Goal: Task Accomplishment & Management: Complete application form

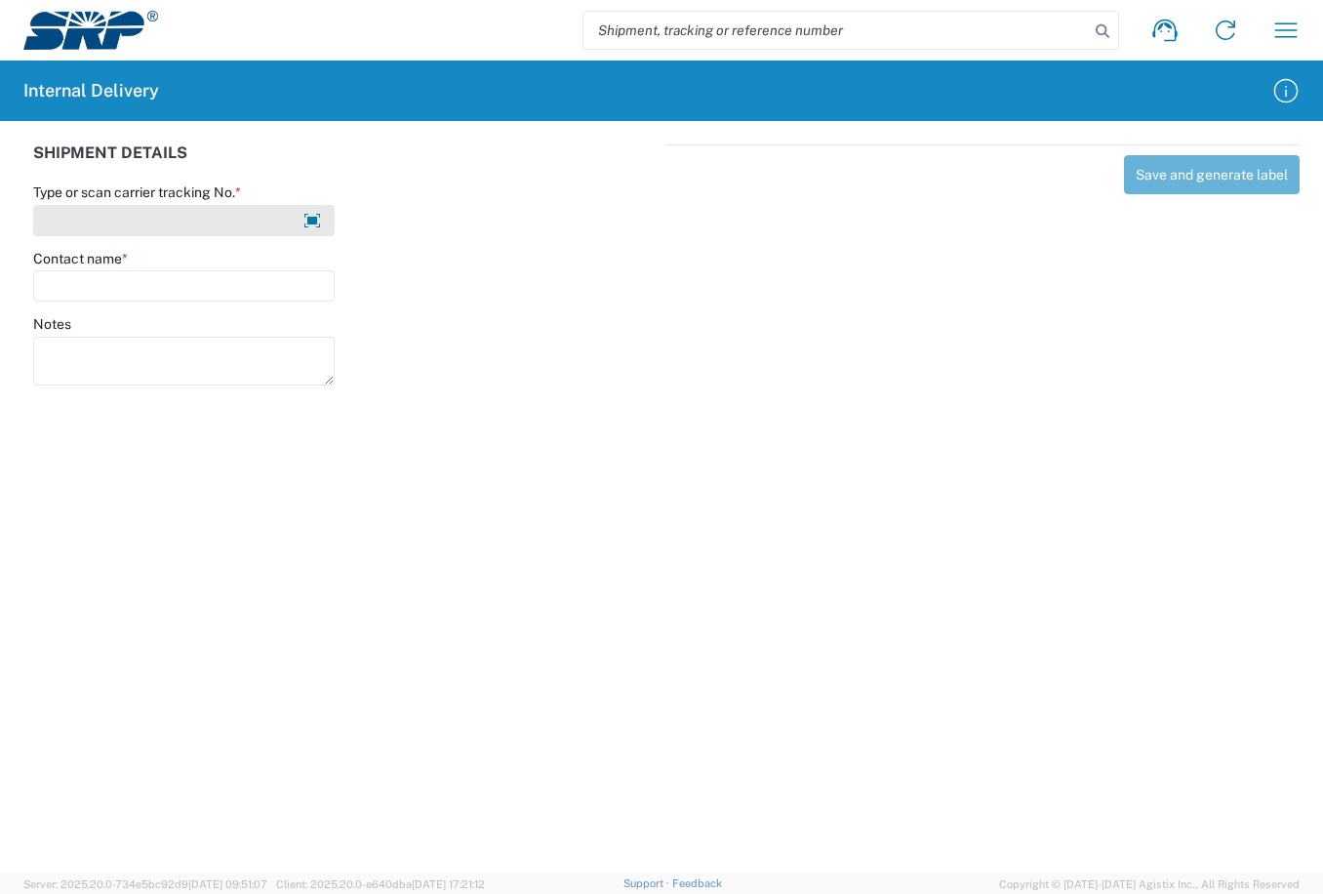
click at [273, 212] on input "Type or scan carrier tracking No. *" at bounding box center [183, 220] width 301 height 31
type input "a"
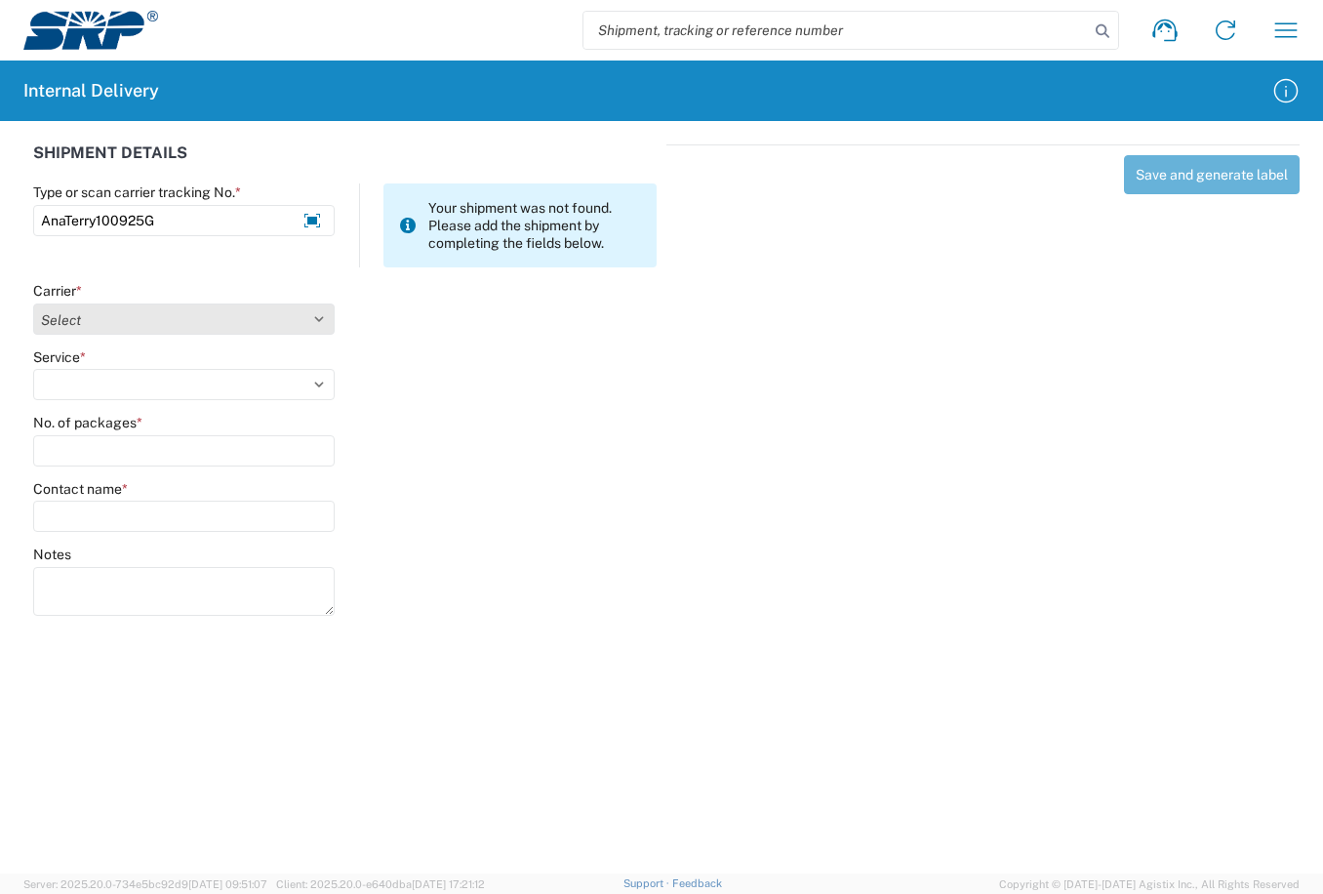
type input "AnaTerry100925G"
click at [315, 314] on select "Select Amazon Logistics ATI Trucking BC Dimerco Logistics Empire Southwest FedE…" at bounding box center [183, 318] width 301 height 31
select select "18713"
click at [33, 303] on select "Select Amazon Logistics ATI Trucking BC Dimerco Logistics Empire Southwest FedE…" at bounding box center [183, 318] width 301 height 31
click at [316, 380] on select "Select Ground Inter-Office" at bounding box center [183, 384] width 301 height 31
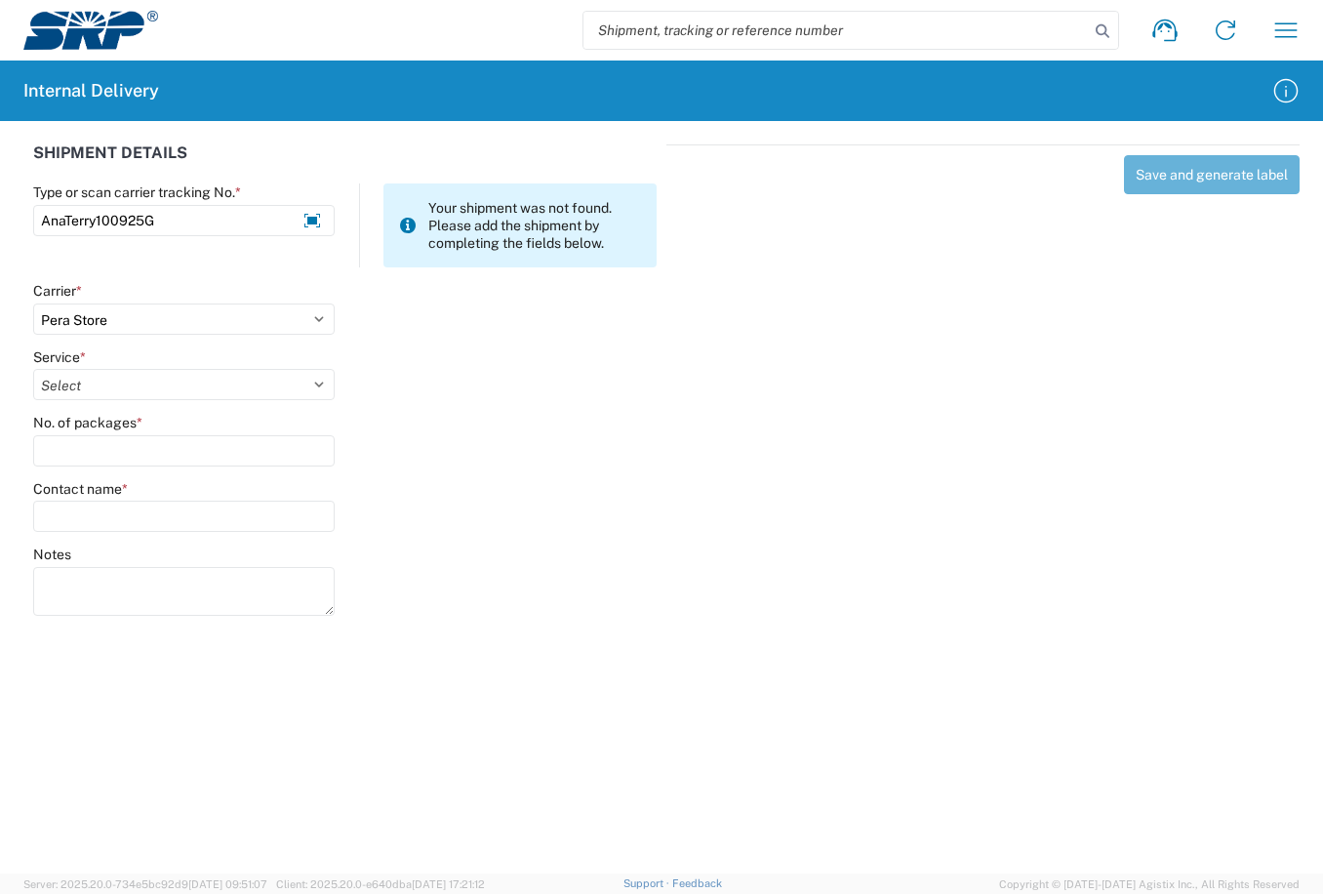
select select "35763"
click at [33, 369] on select "Select Ground Inter-Office" at bounding box center [183, 384] width 301 height 31
click at [114, 445] on input "No. of packages *" at bounding box center [183, 450] width 301 height 31
type input "1"
click at [135, 524] on input "Contact name *" at bounding box center [183, 515] width 301 height 31
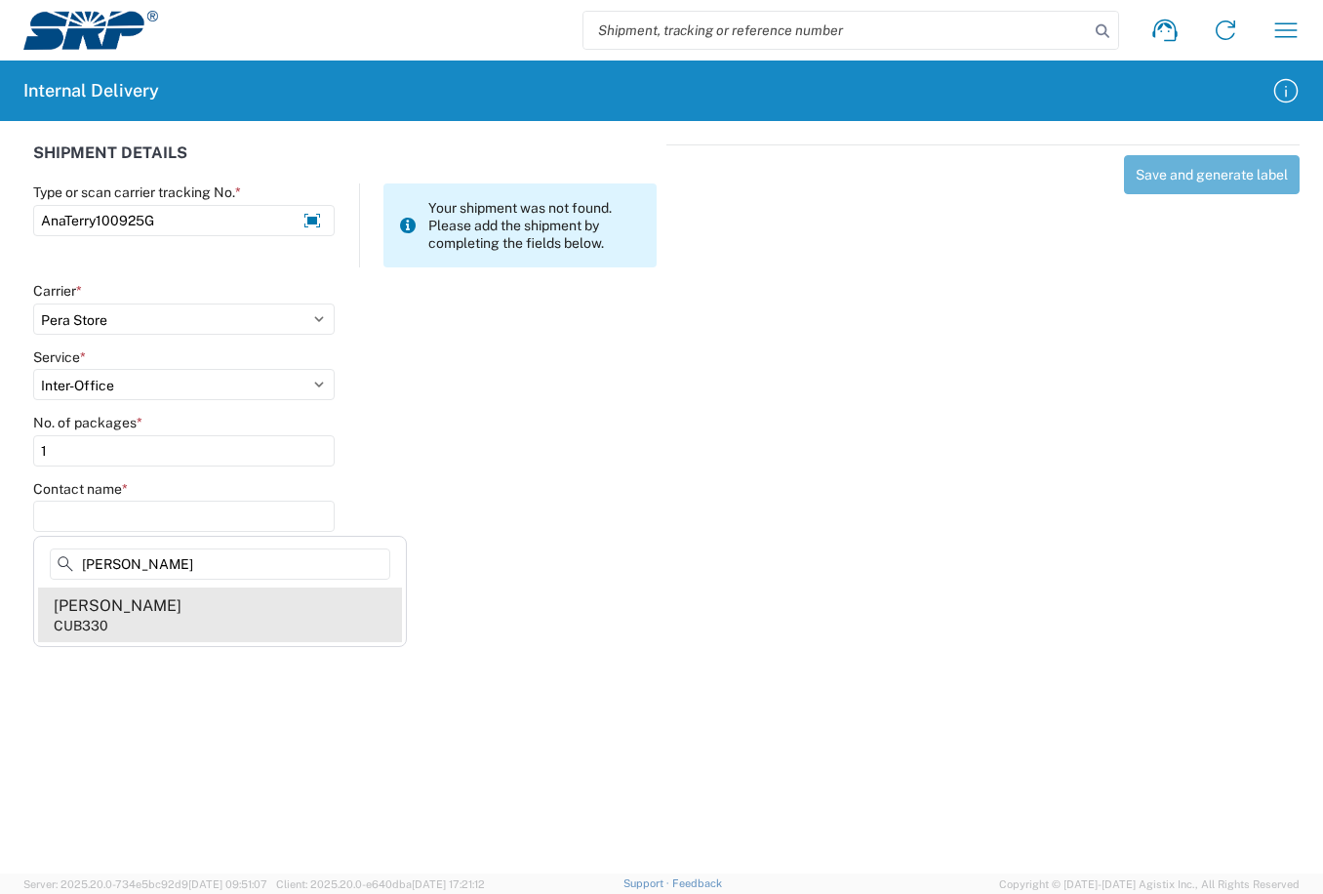
type input "Ana Terry"
click at [115, 609] on div "Ana Terry" at bounding box center [118, 605] width 128 height 21
type input "Ana Terry"
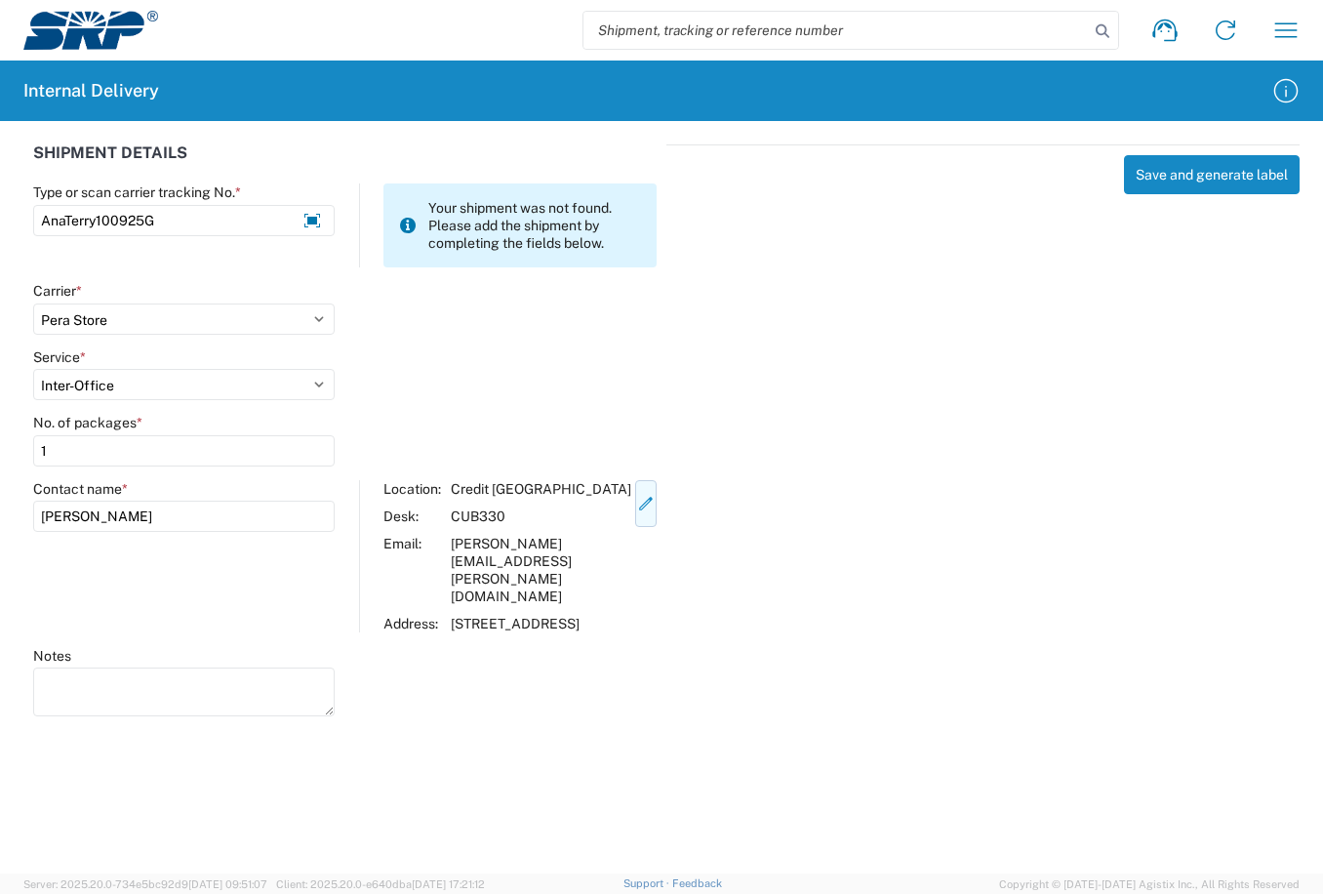
click at [640, 504] on icon "button" at bounding box center [646, 503] width 14 height 13
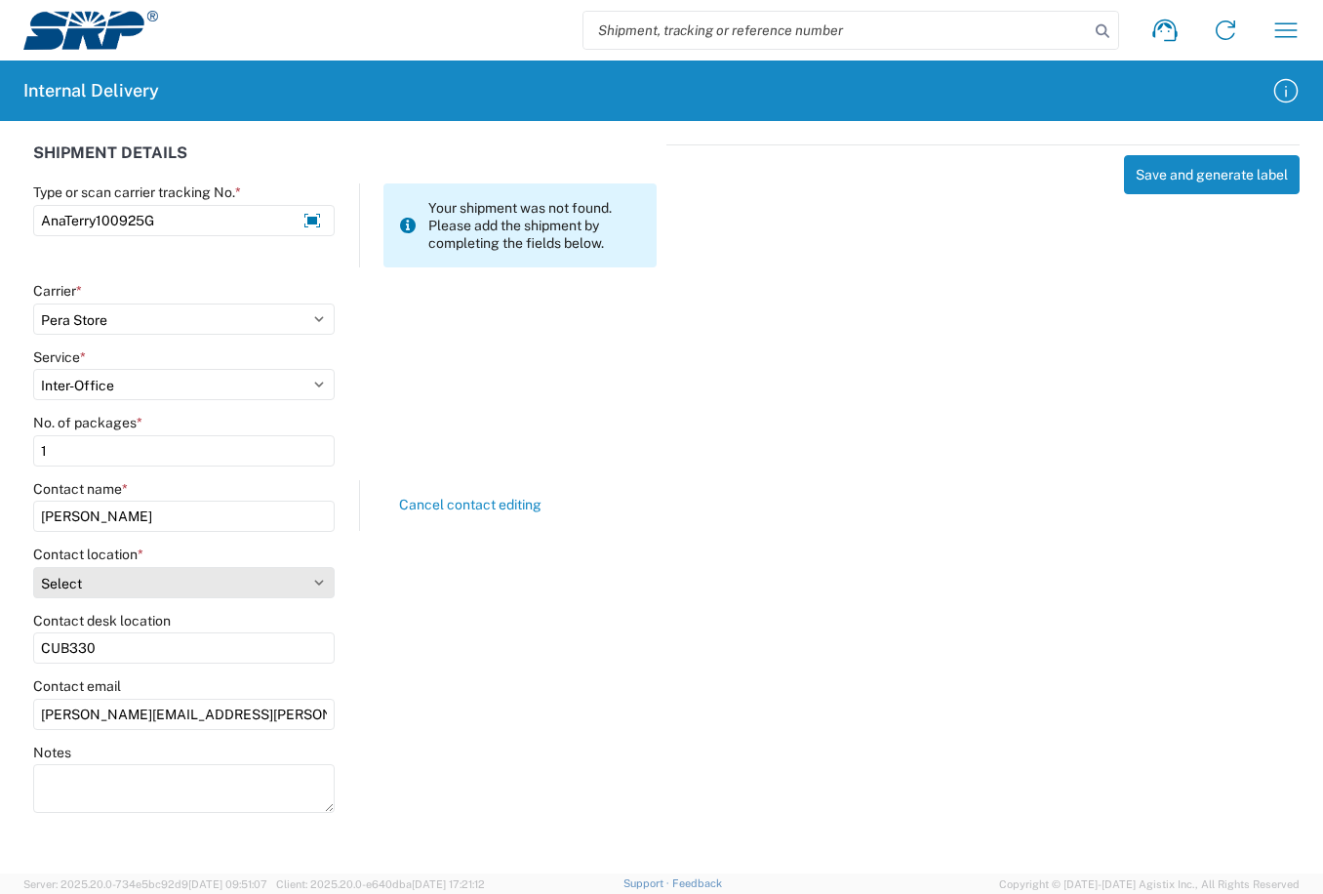
click at [326, 581] on select "Select 16th Street Facility 27th St Facility Agua Fria Generating Station Cooli…" at bounding box center [183, 582] width 301 height 31
select select "54818"
click at [33, 567] on select "Select 16th Street Facility 27th St Facility Agua Fria Generating Station Cooli…" at bounding box center [183, 582] width 301 height 31
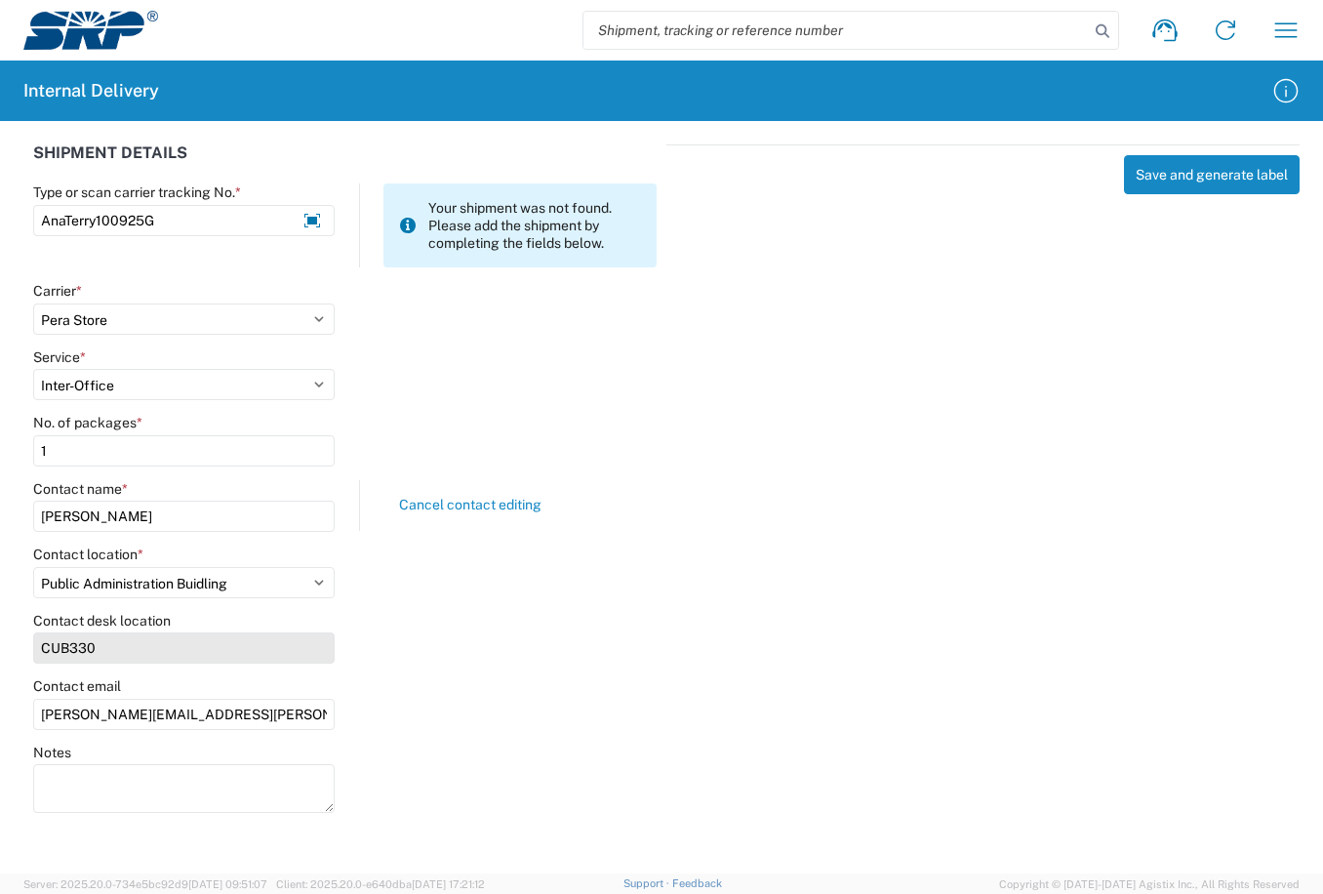
click at [189, 648] on input "CUB330" at bounding box center [183, 647] width 301 height 31
type input "PAB362"
click at [1224, 175] on button "Save and generate label" at bounding box center [1212, 174] width 176 height 39
select select
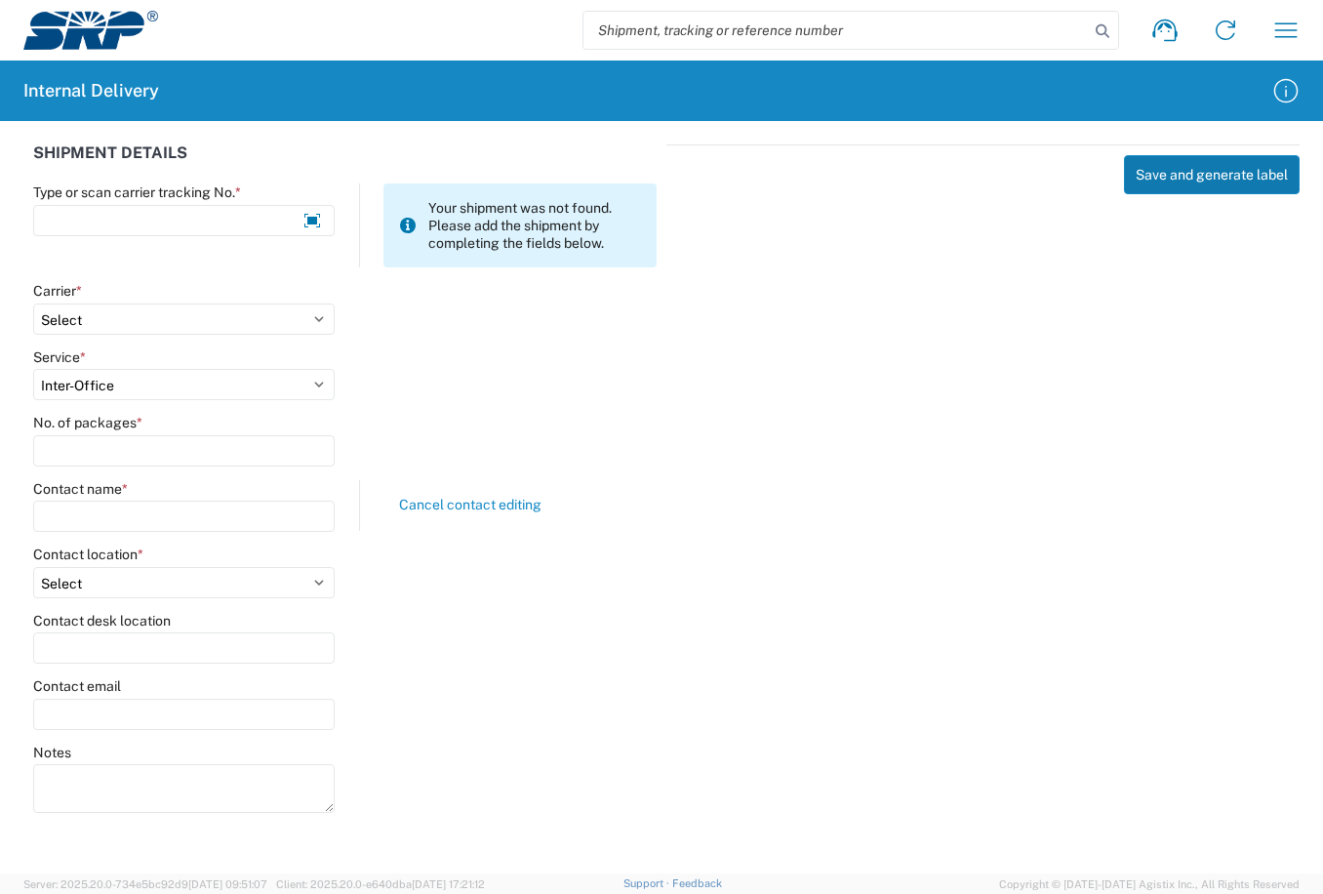
select select
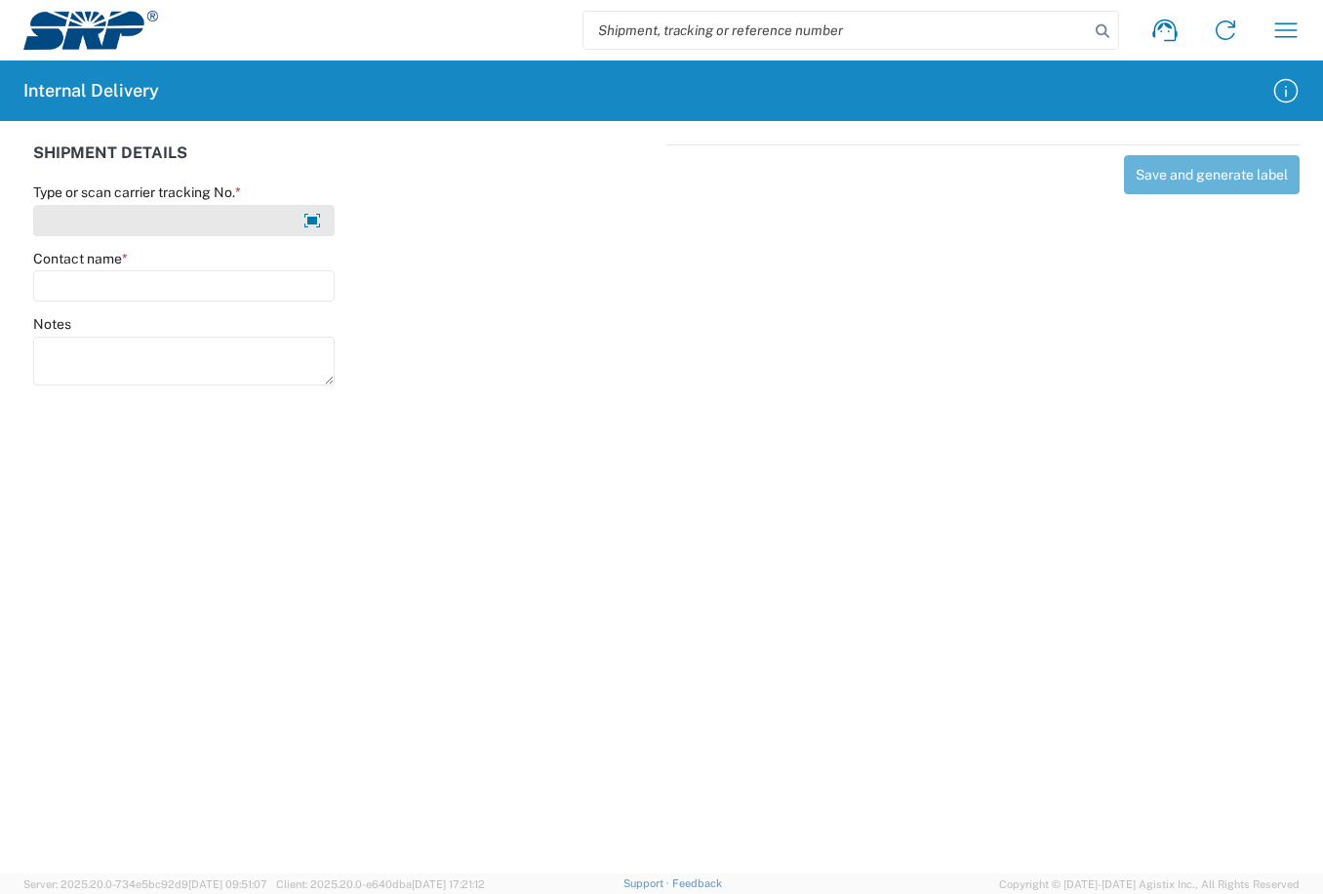
click at [223, 227] on input "Type or scan carrier tracking No. *" at bounding box center [183, 220] width 301 height 31
type input "m"
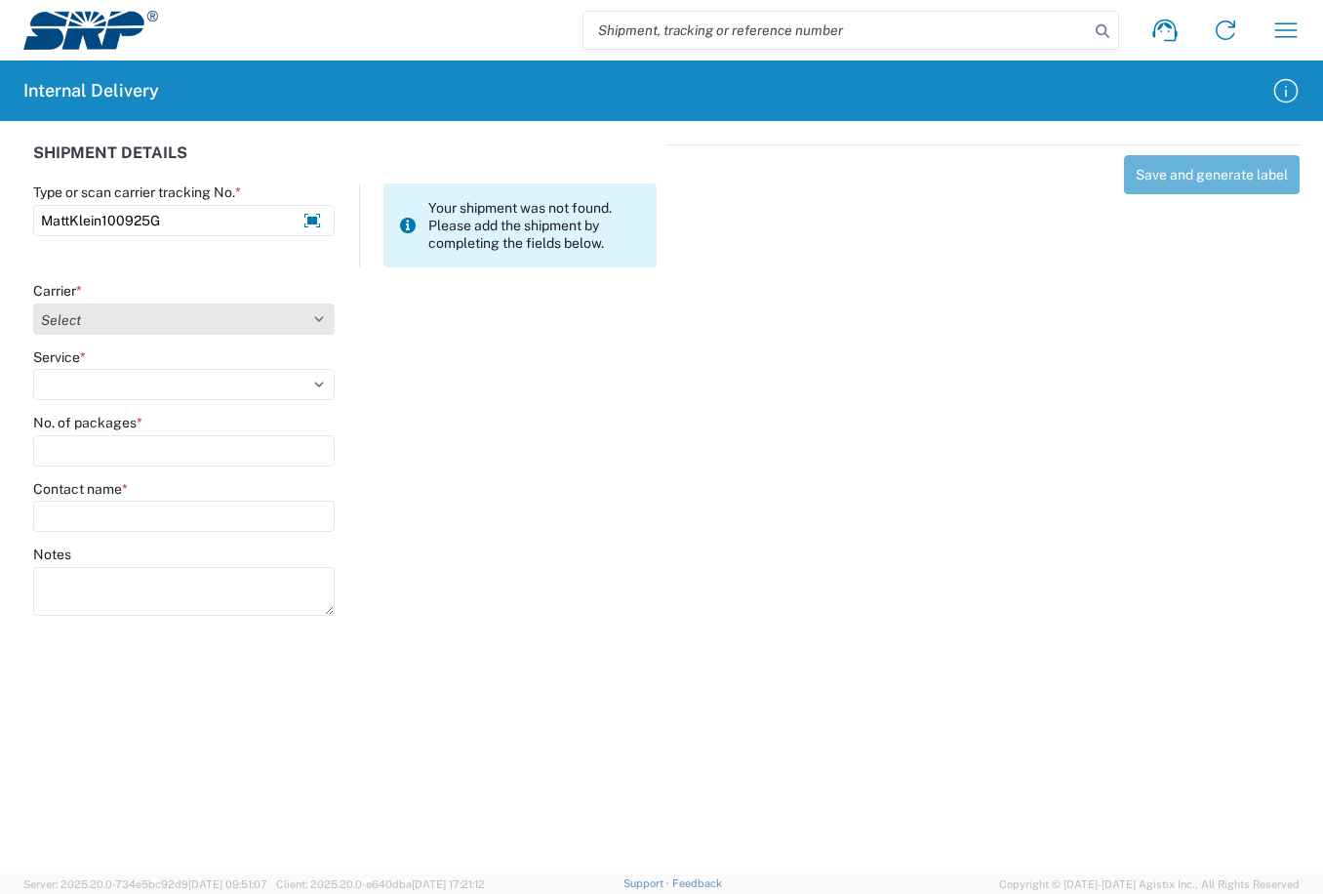
type input "MattKlein100925G"
click at [327, 323] on select "Select Amazon Logistics ATI Trucking BC Dimerco Logistics Empire Southwest FedE…" at bounding box center [183, 318] width 301 height 31
select select "18713"
click at [33, 303] on select "Select Amazon Logistics ATI Trucking BC Dimerco Logistics Empire Southwest FedE…" at bounding box center [183, 318] width 301 height 31
click at [317, 379] on select "Select Ground Inter-Office" at bounding box center [183, 384] width 301 height 31
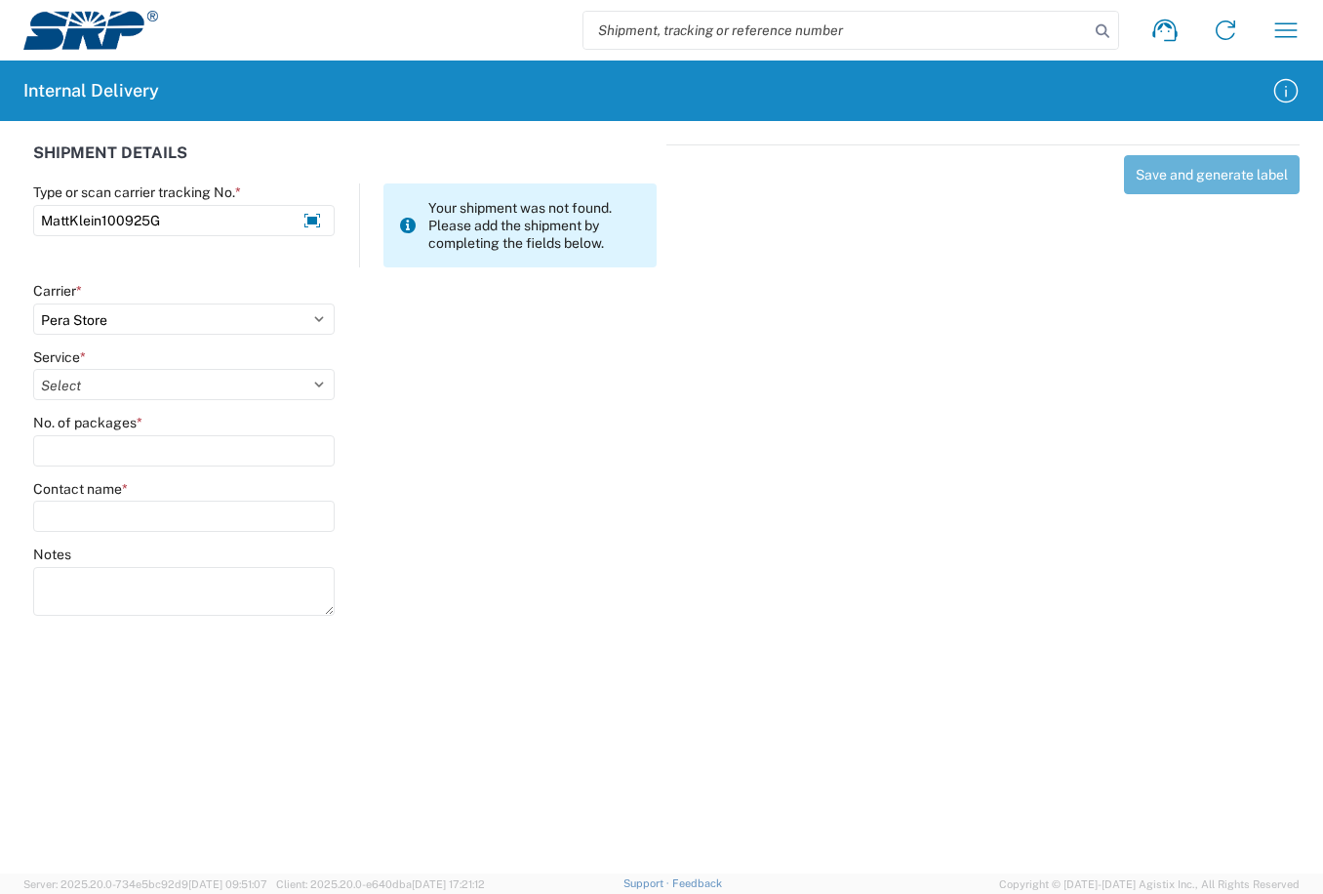
select select "35763"
click at [33, 369] on select "Select Ground Inter-Office" at bounding box center [183, 384] width 301 height 31
click at [167, 436] on input "No. of packages *" at bounding box center [183, 450] width 301 height 31
type input "1"
click at [171, 507] on input "Contact name *" at bounding box center [183, 515] width 301 height 31
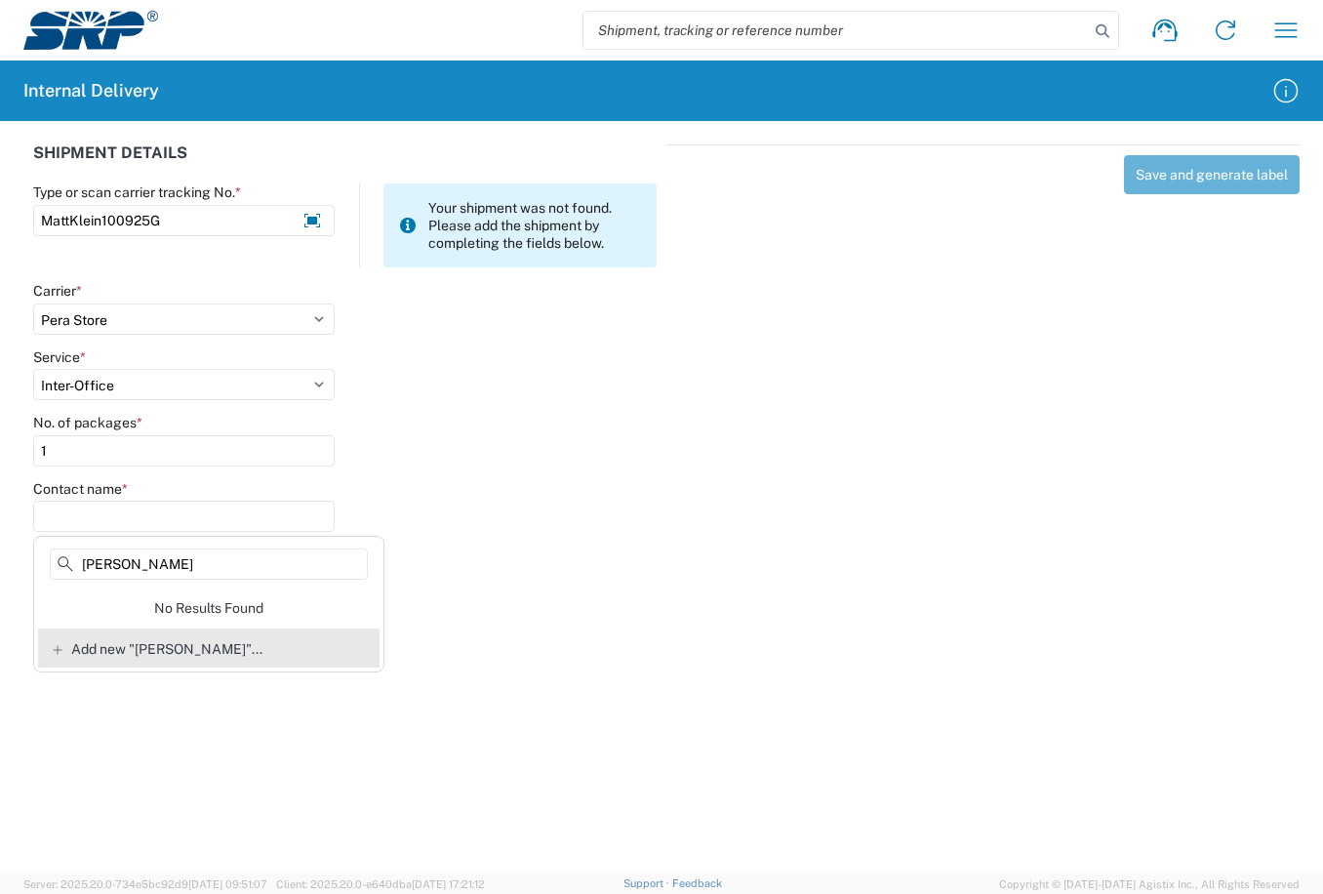
type input "Matt Klein"
click at [162, 653] on span "Add new "Matt Klein"..." at bounding box center [166, 649] width 191 height 18
type input "Matt Klein"
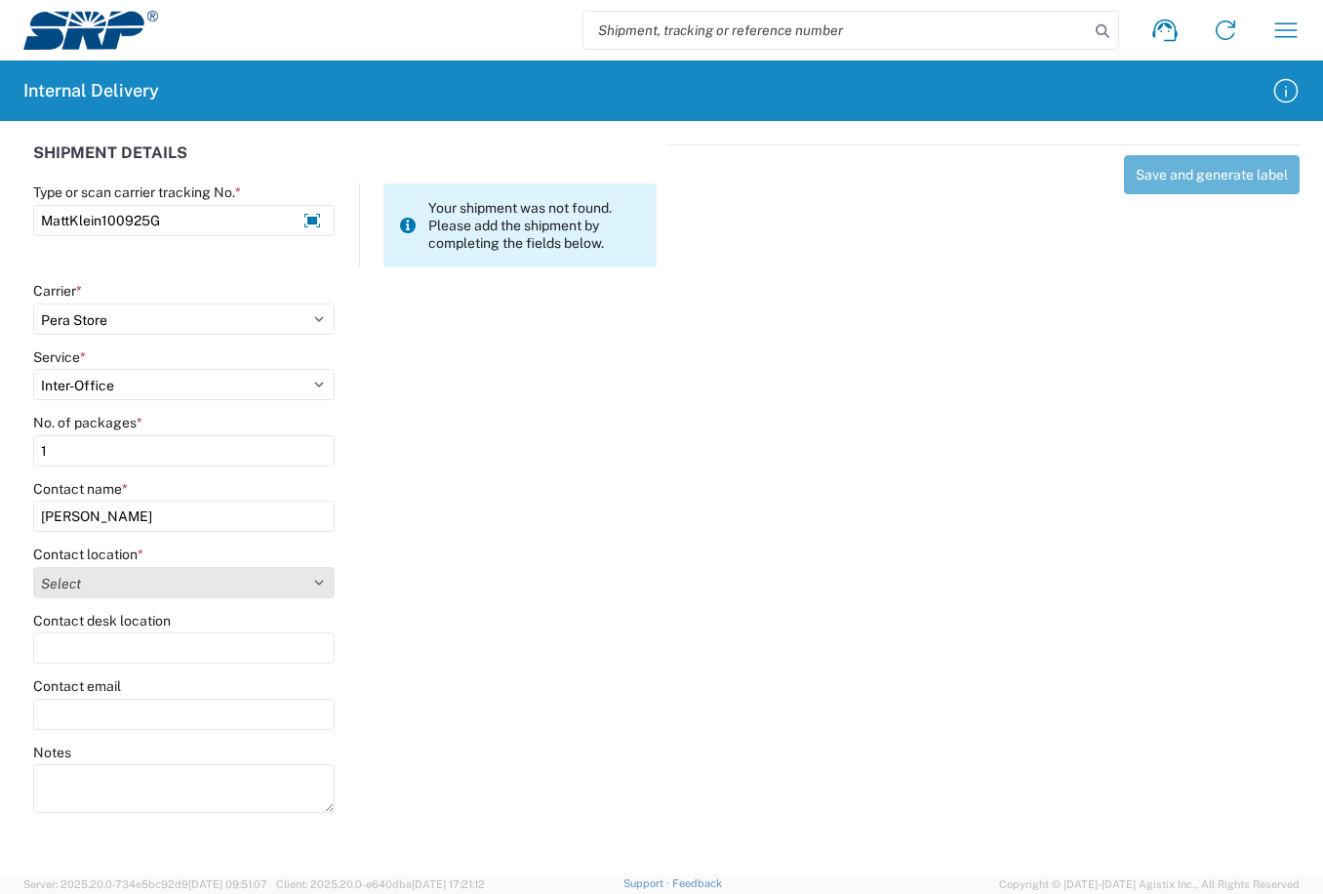
click at [314, 585] on select "Select 16th Street Facility 27th St Facility Agua Fria Generating Station Cooli…" at bounding box center [183, 582] width 301 height 31
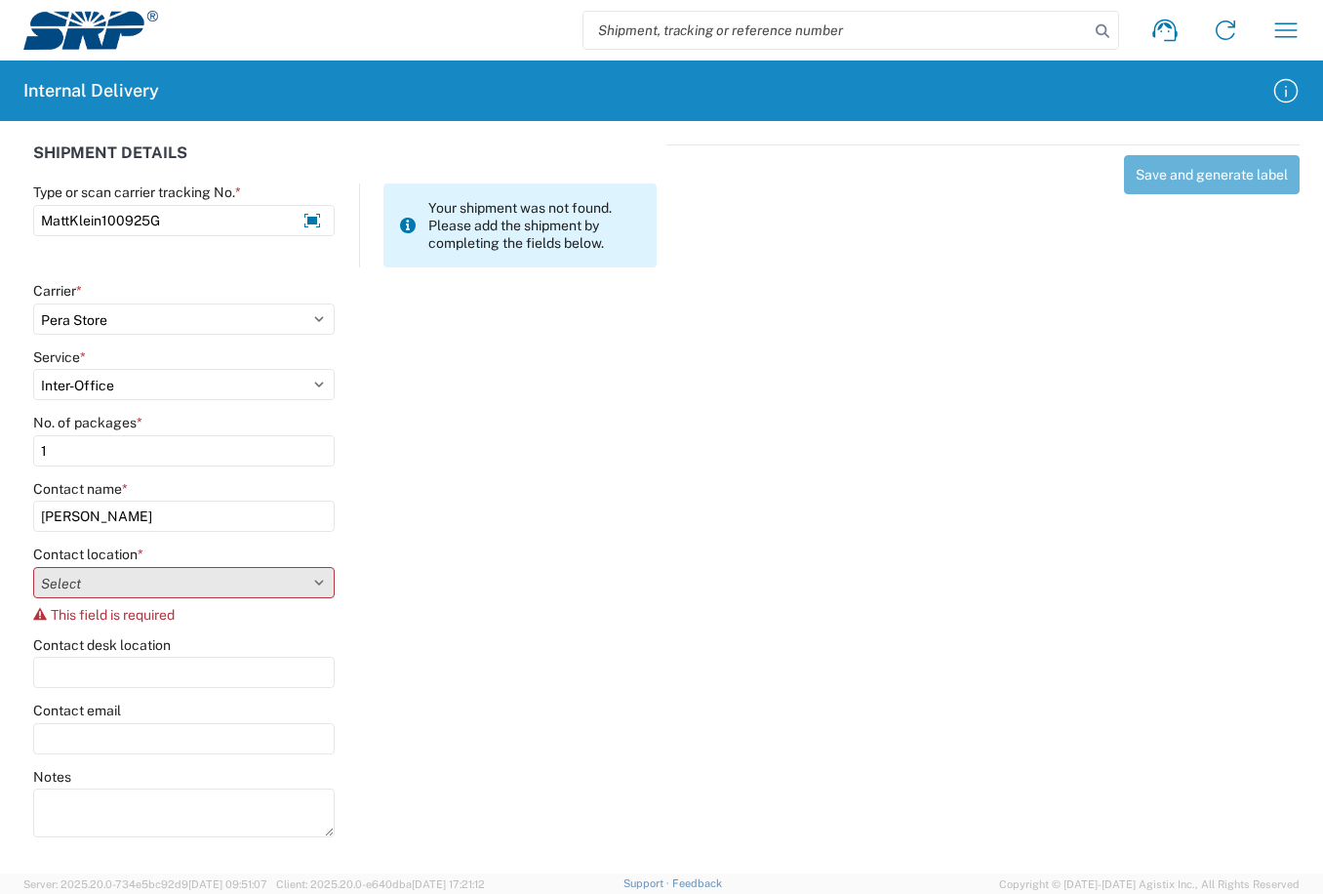
click at [313, 582] on select "Select 16th Street Facility 27th St Facility Agua Fria Generating Station Cooli…" at bounding box center [183, 582] width 301 height 31
select select "54820"
click at [33, 567] on select "Select 16th Street Facility 27th St Facility Agua Fria Generating Station Cooli…" at bounding box center [183, 582] width 301 height 31
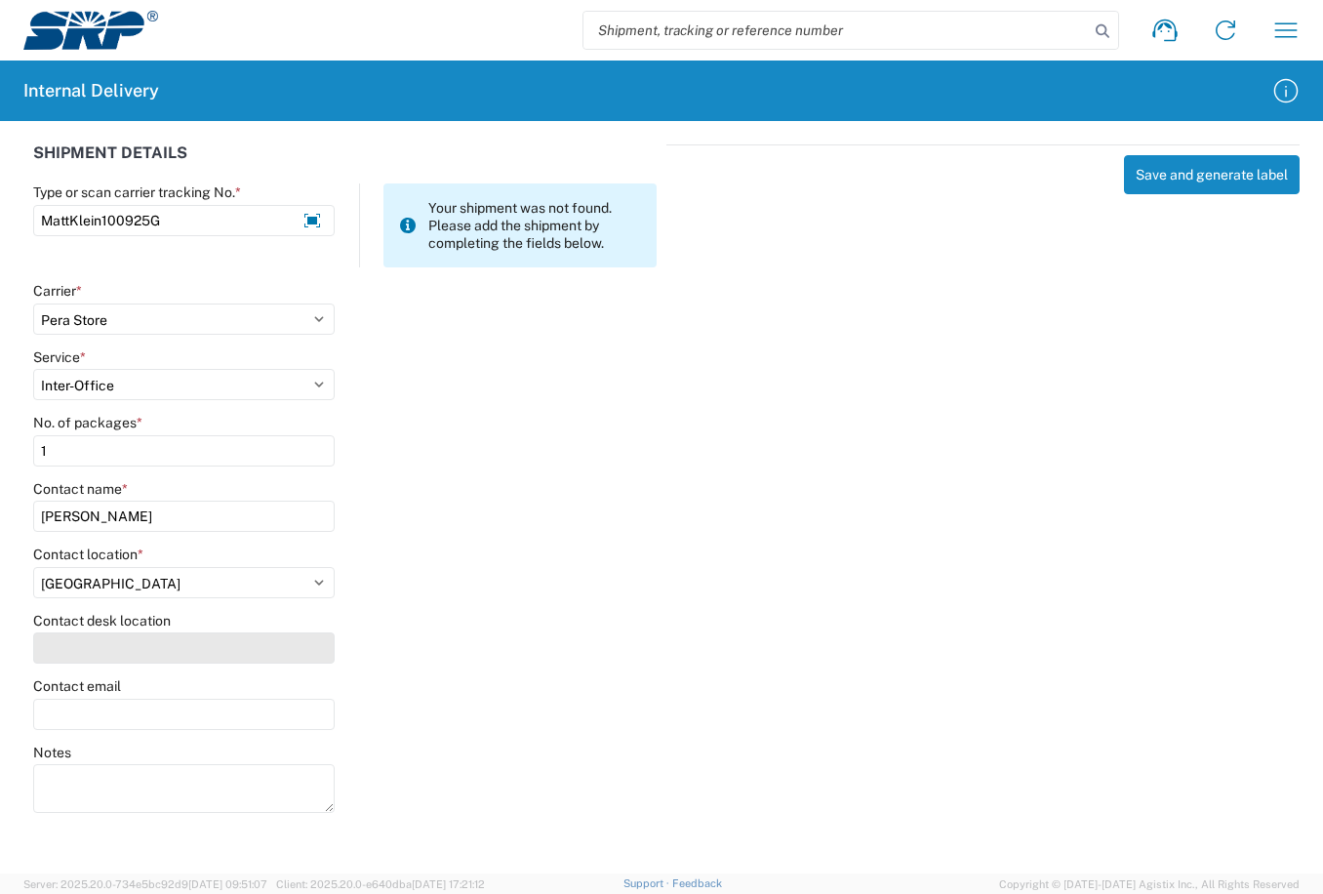
click at [224, 654] on input "Contact desk location" at bounding box center [183, 647] width 301 height 31
type input "s"
click at [174, 646] on input "ST" at bounding box center [183, 647] width 301 height 31
type input "STS300"
click at [1185, 181] on button "Save and generate label" at bounding box center [1212, 174] width 176 height 39
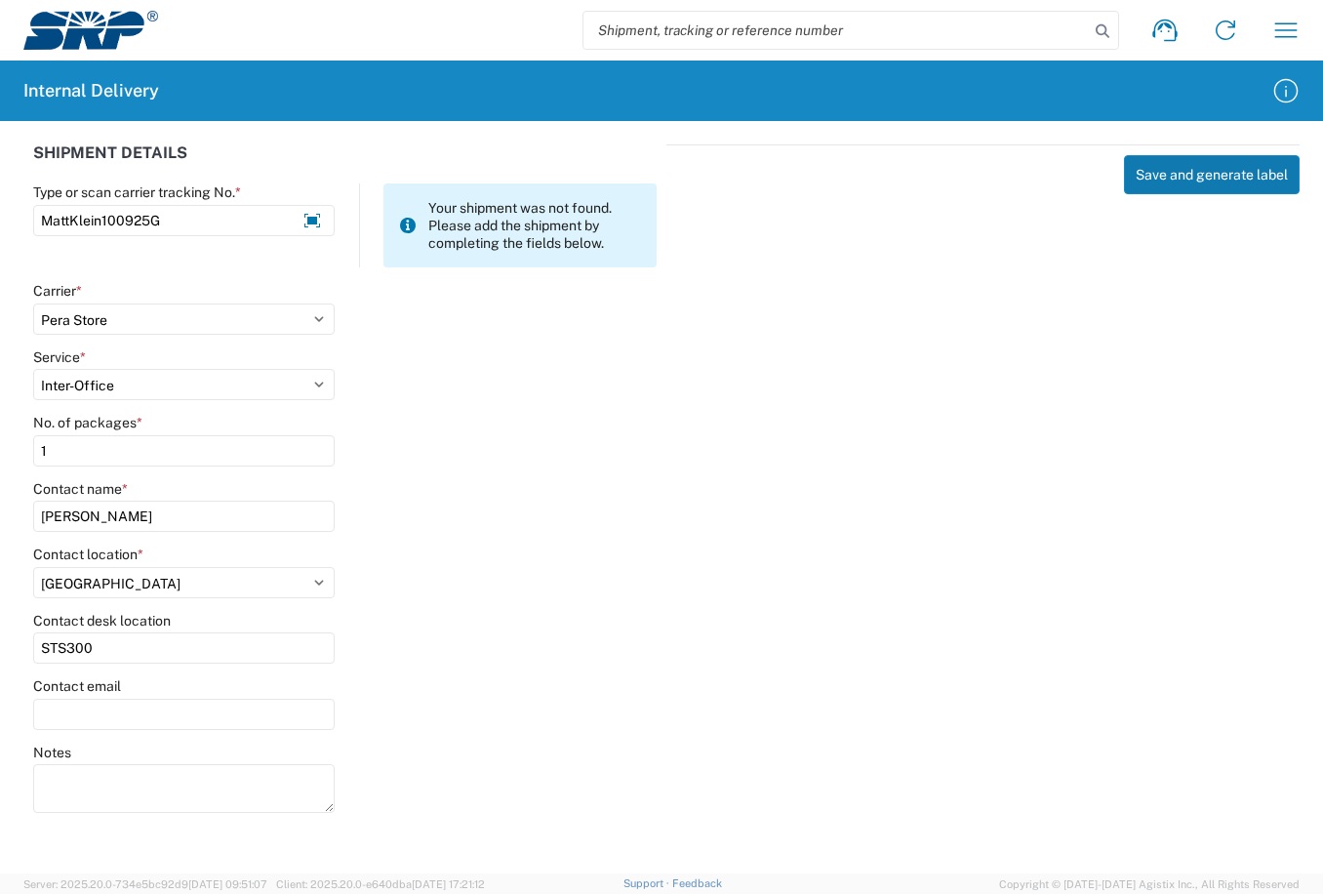
select select
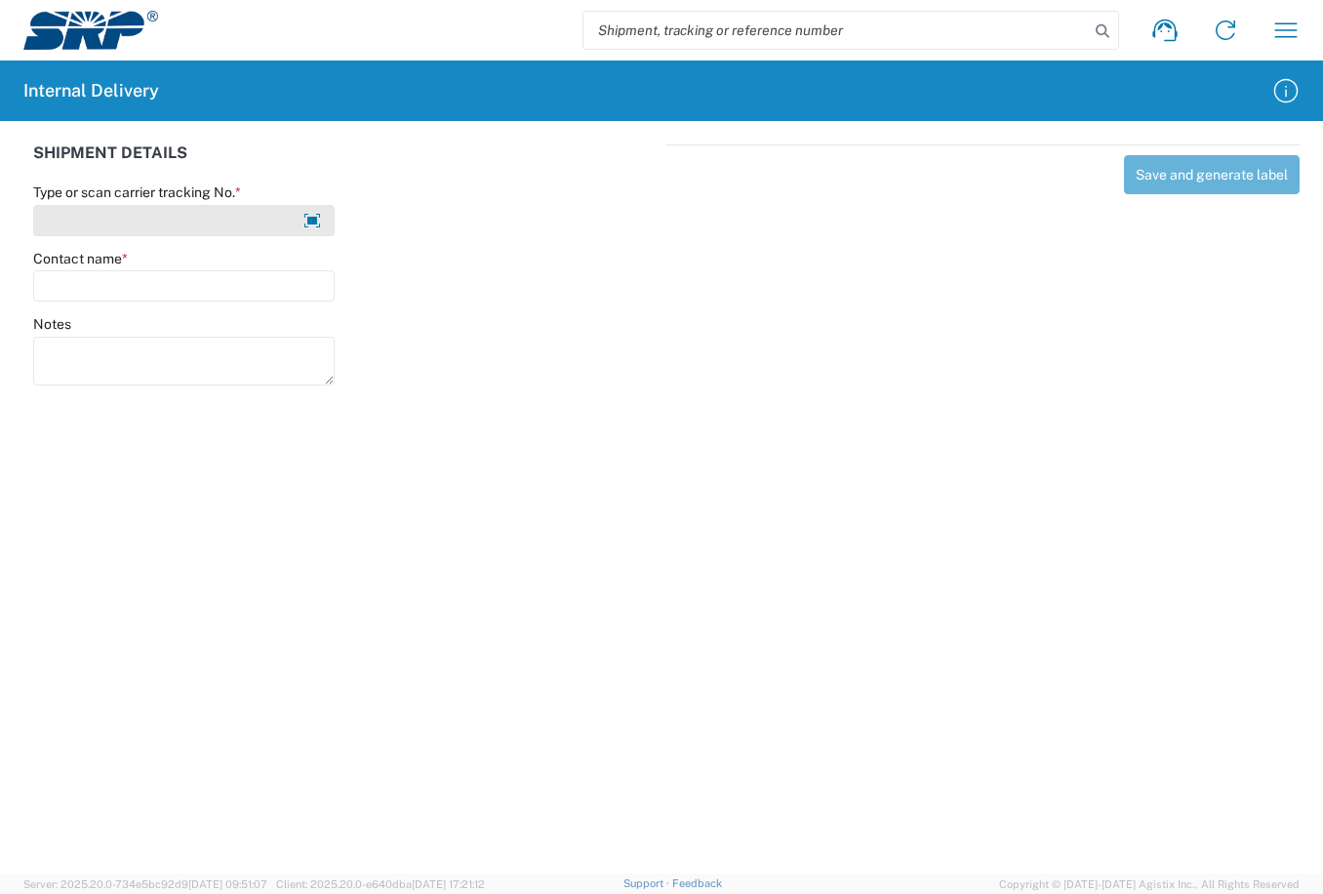
click at [186, 222] on input "Type or scan carrier tracking No. *" at bounding box center [183, 220] width 301 height 31
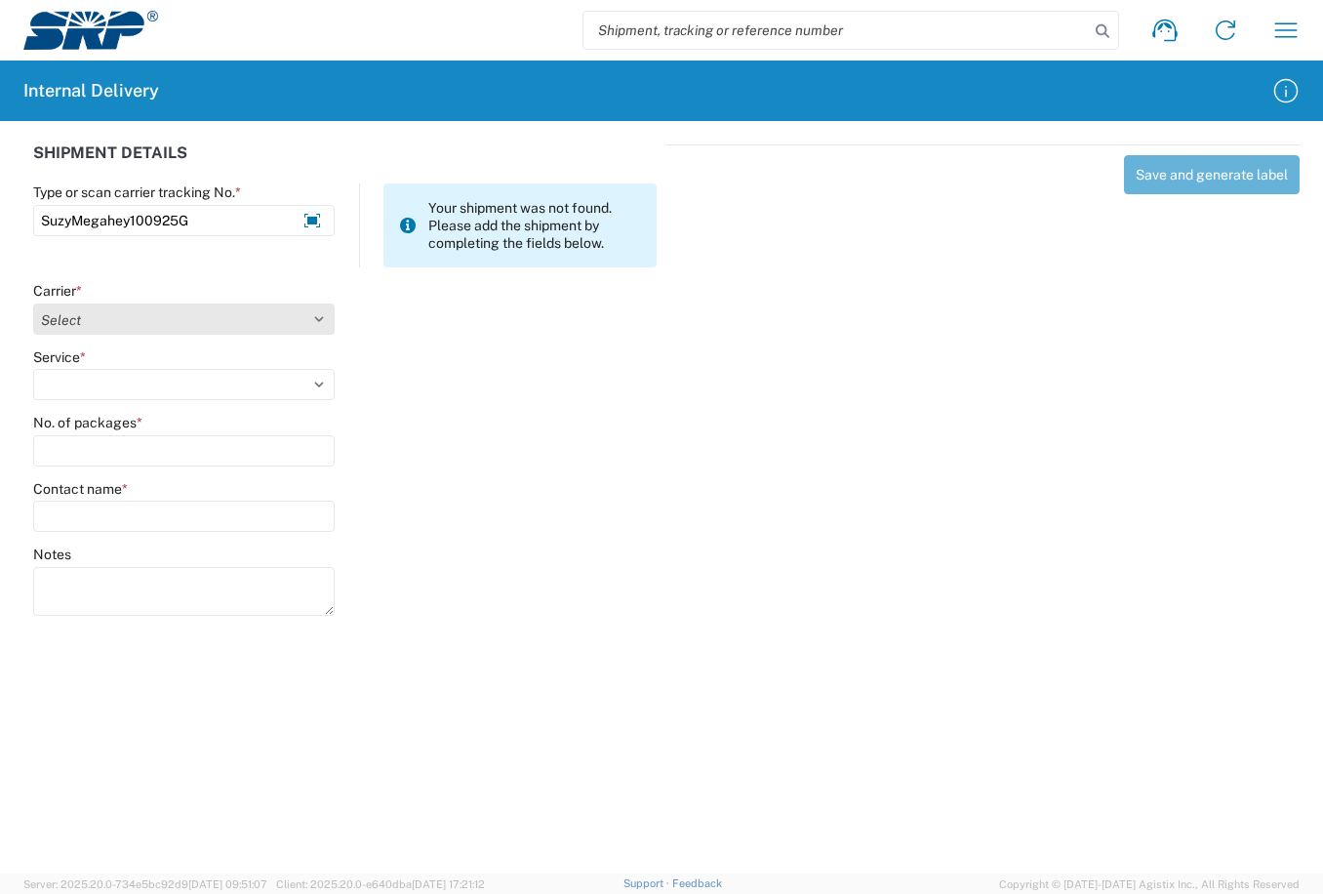
type input "SuzyMegahey100925G"
click at [321, 316] on select "Select Amazon Logistics ATI Trucking BC Dimerco Logistics Empire Southwest FedE…" at bounding box center [183, 318] width 301 height 31
select select "18713"
click at [33, 303] on select "Select Amazon Logistics ATI Trucking BC Dimerco Logistics Empire Southwest FedE…" at bounding box center [183, 318] width 301 height 31
click at [312, 378] on select "Select Ground Inter-Office" at bounding box center [183, 384] width 301 height 31
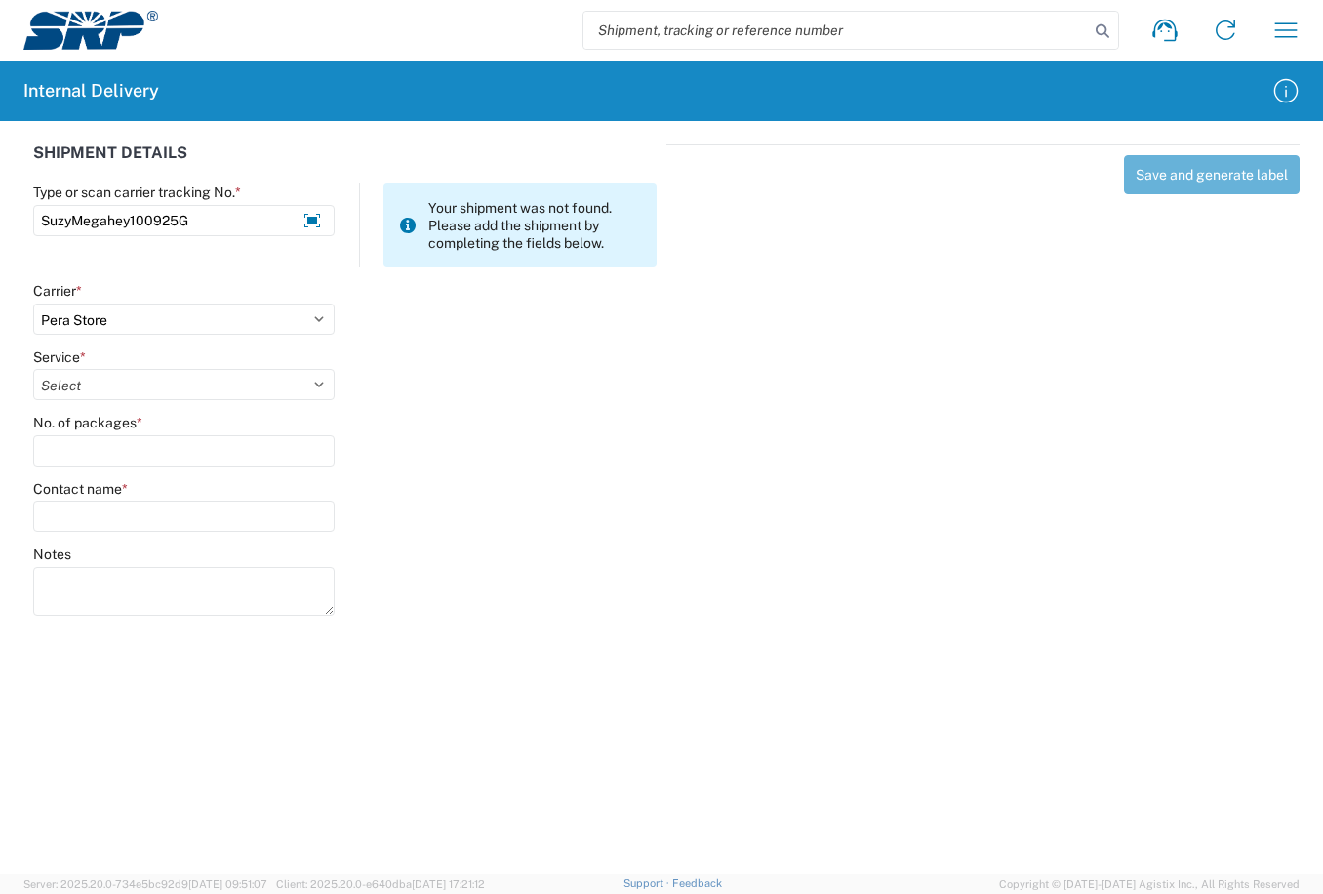
select select "35763"
click at [33, 369] on select "Select Ground Inter-Office" at bounding box center [183, 384] width 301 height 31
click at [138, 466] on agx-form-control-wrapper-v2 "No. of packages *" at bounding box center [184, 447] width 322 height 66
click at [137, 459] on input "No. of packages *" at bounding box center [183, 450] width 301 height 31
type input "1"
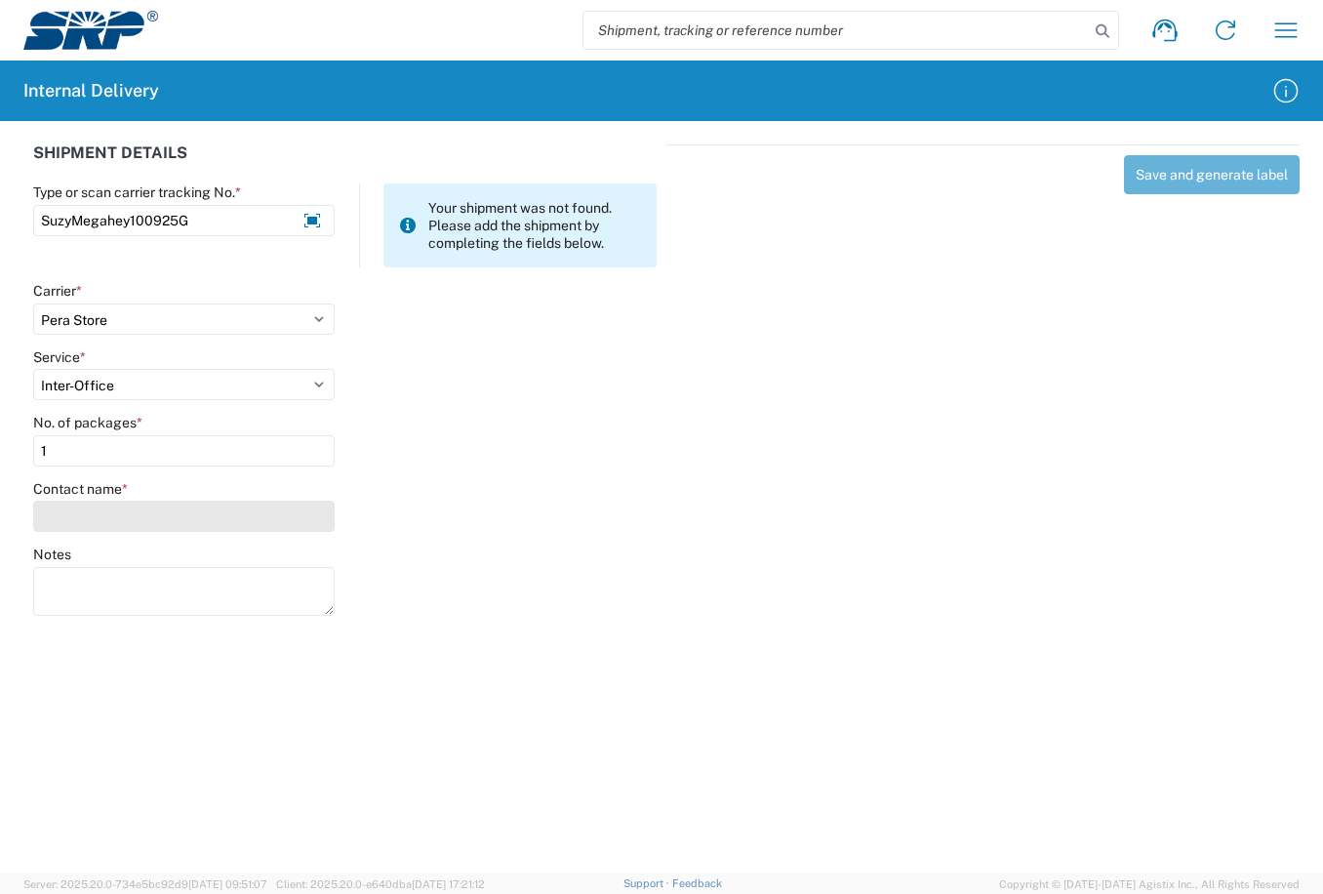
click at [120, 518] on input "Contact name *" at bounding box center [183, 515] width 301 height 31
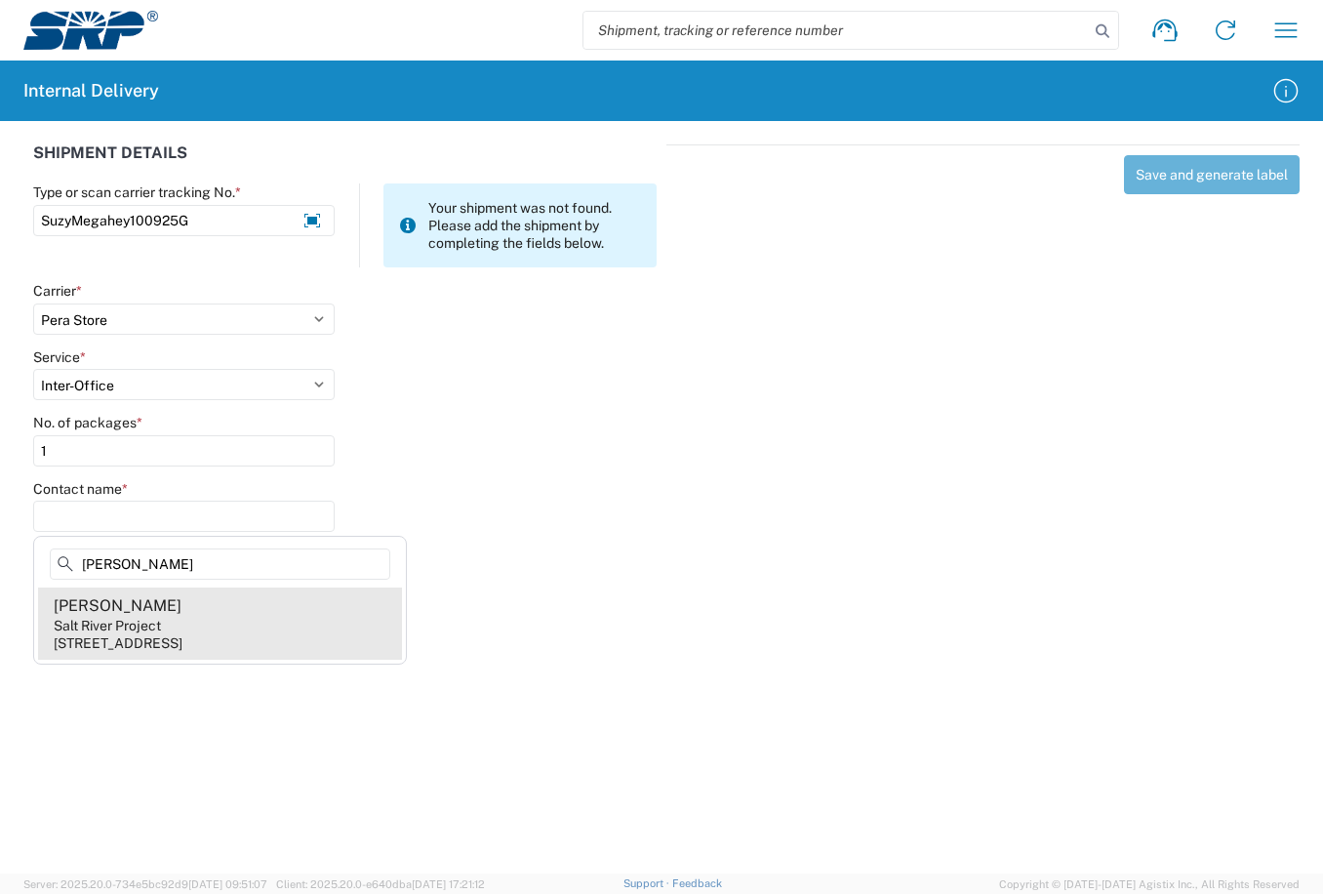
type input "[PERSON_NAME]"
click at [151, 639] on div "[STREET_ADDRESS]" at bounding box center [118, 643] width 129 height 18
type input "[PERSON_NAME]"
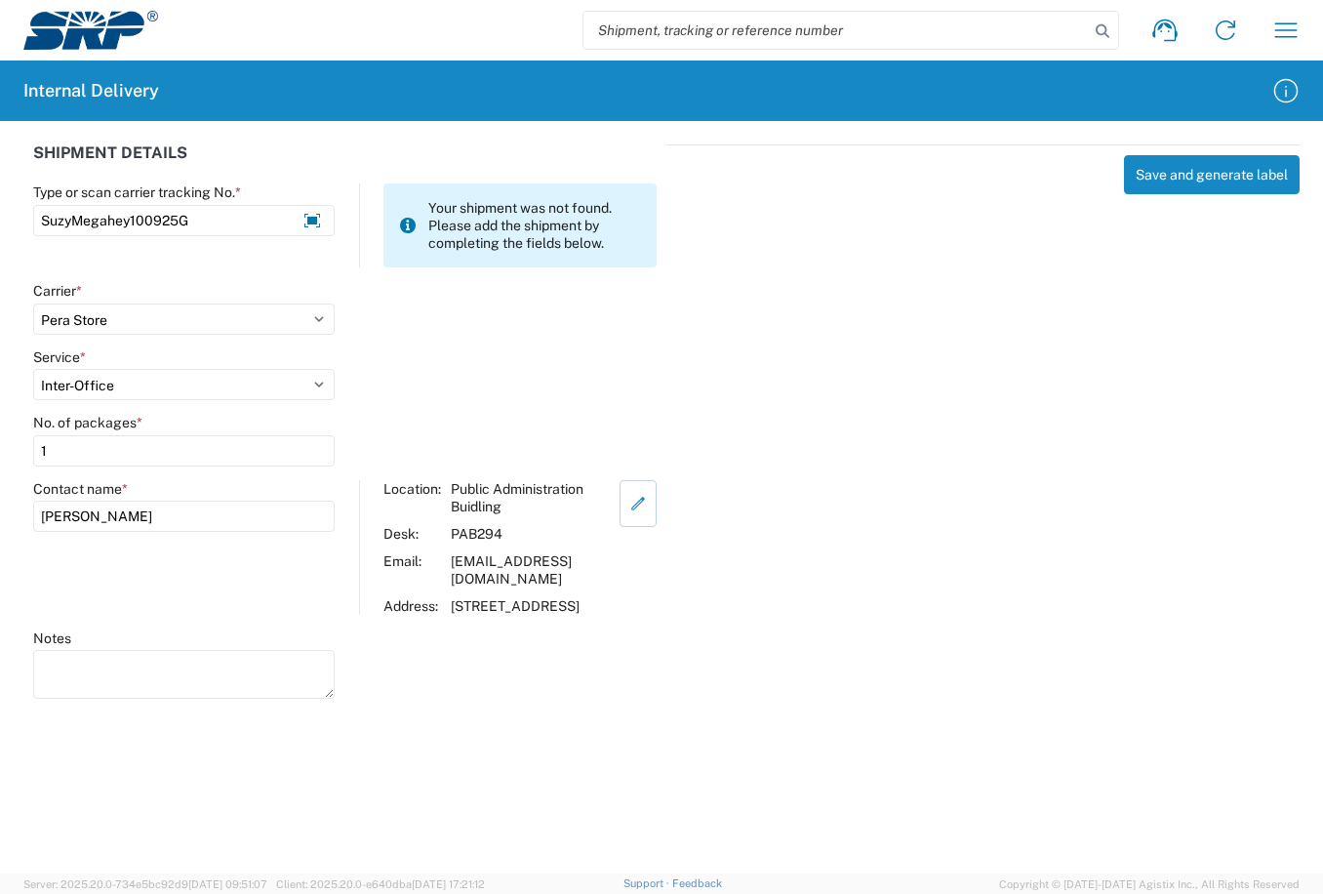
click at [645, 507] on icon "button" at bounding box center [638, 504] width 18 height 18
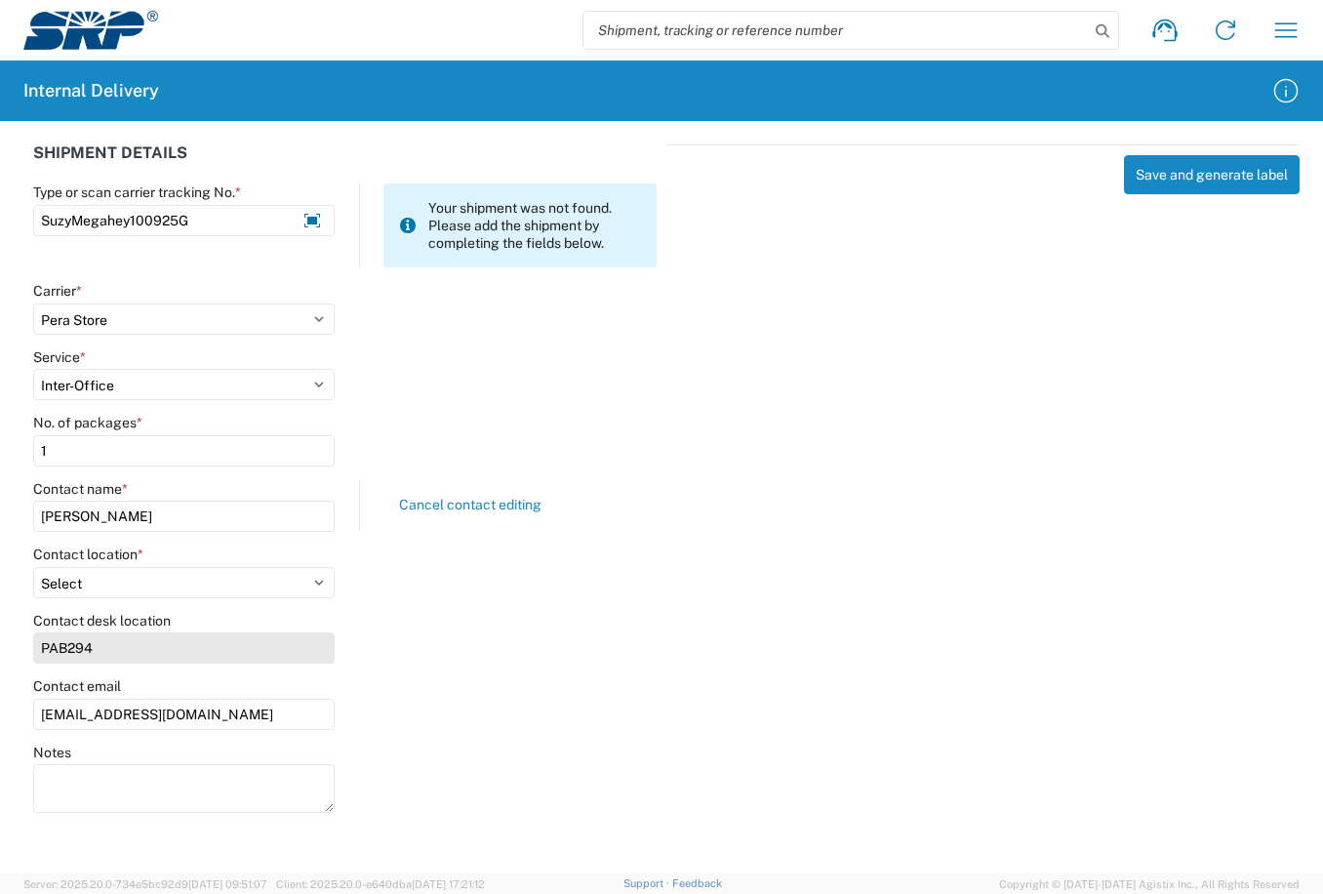
click at [101, 642] on input "PAB294" at bounding box center [183, 647] width 301 height 31
type input "PAB293"
click at [1232, 186] on button "Save and generate label" at bounding box center [1212, 174] width 176 height 39
select select
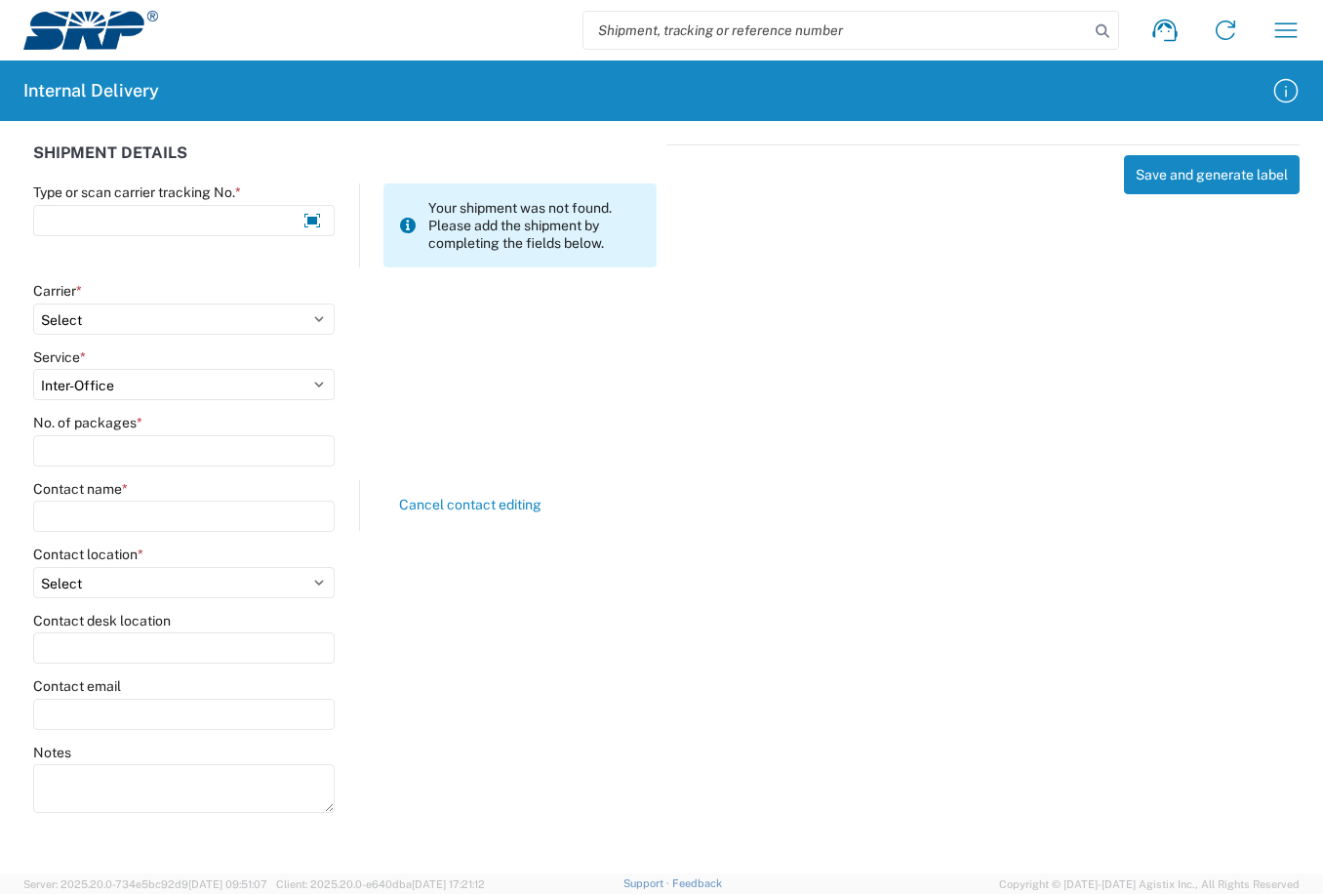
select select
